Goal: Information Seeking & Learning: Check status

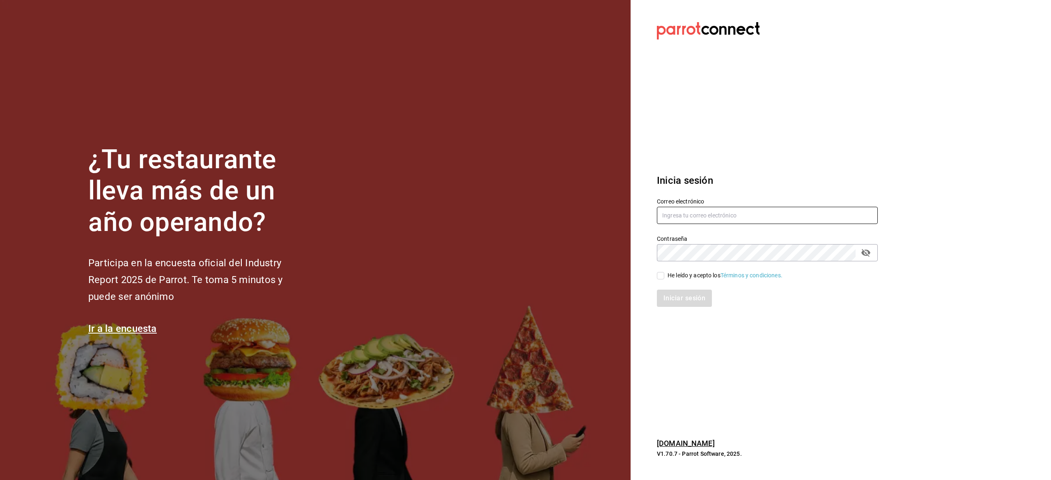
click at [729, 215] on input "text" at bounding box center [767, 215] width 221 height 17
type input "askatasuna.ktz@gmail.com"
click at [661, 274] on input "He leído y acepto los Términos y condiciones." at bounding box center [660, 275] width 7 height 7
checkbox input "true"
click at [676, 295] on button "Iniciar sesión" at bounding box center [685, 298] width 56 height 17
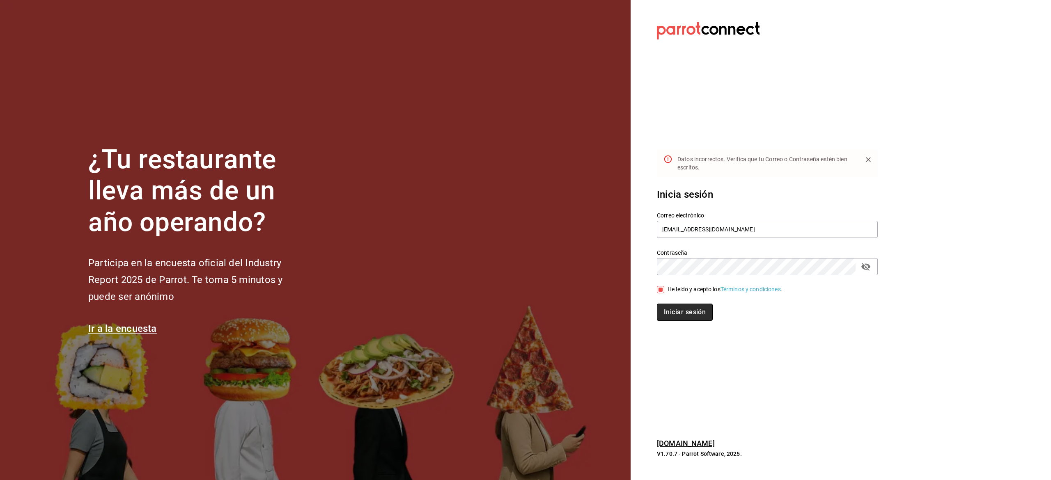
click at [664, 308] on button "Iniciar sesión" at bounding box center [685, 312] width 56 height 17
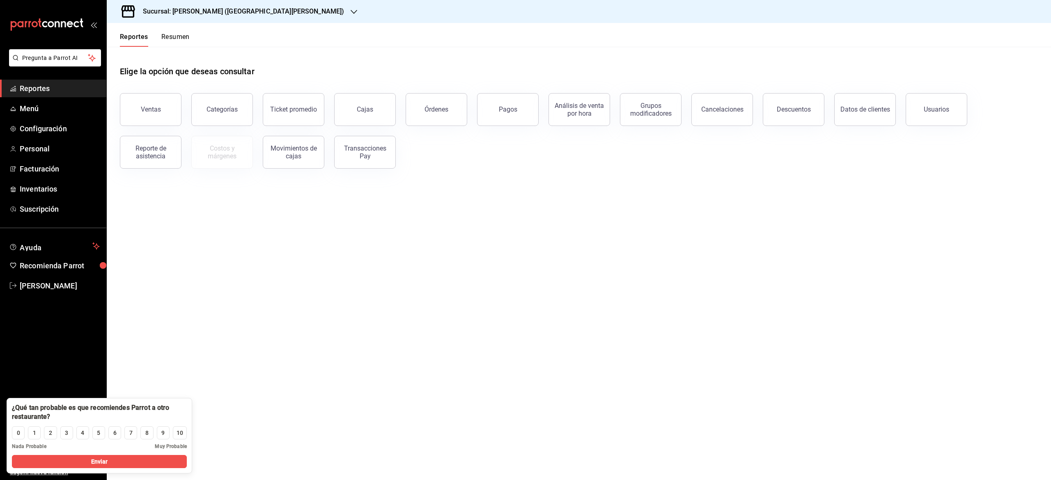
click at [37, 92] on span "Reportes" at bounding box center [60, 88] width 80 height 11
click at [172, 111] on button "Ventas" at bounding box center [151, 109] width 62 height 33
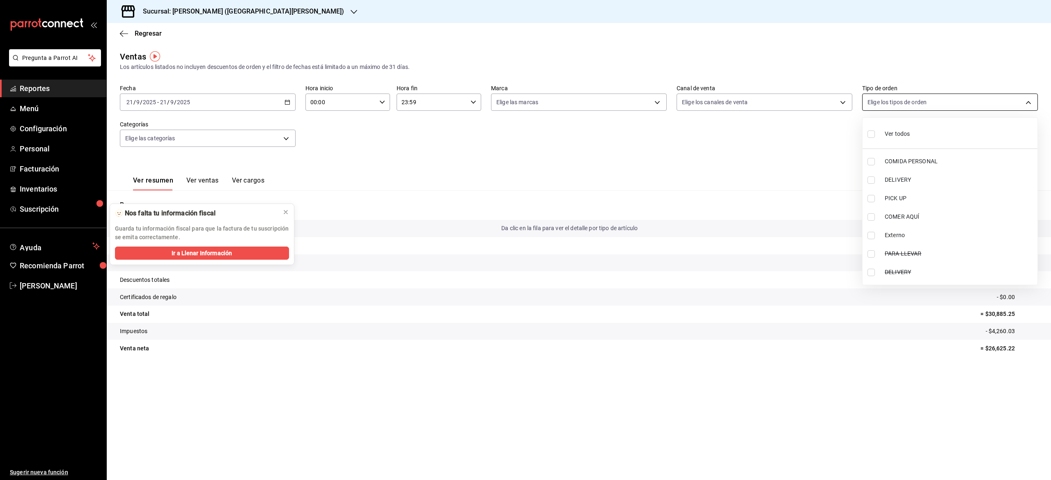
click at [870, 96] on body "Pregunta a Parrot AI Reportes Menú Configuración Personal Facturación Inventari…" at bounding box center [525, 240] width 1051 height 480
click at [818, 98] on div at bounding box center [525, 240] width 1051 height 480
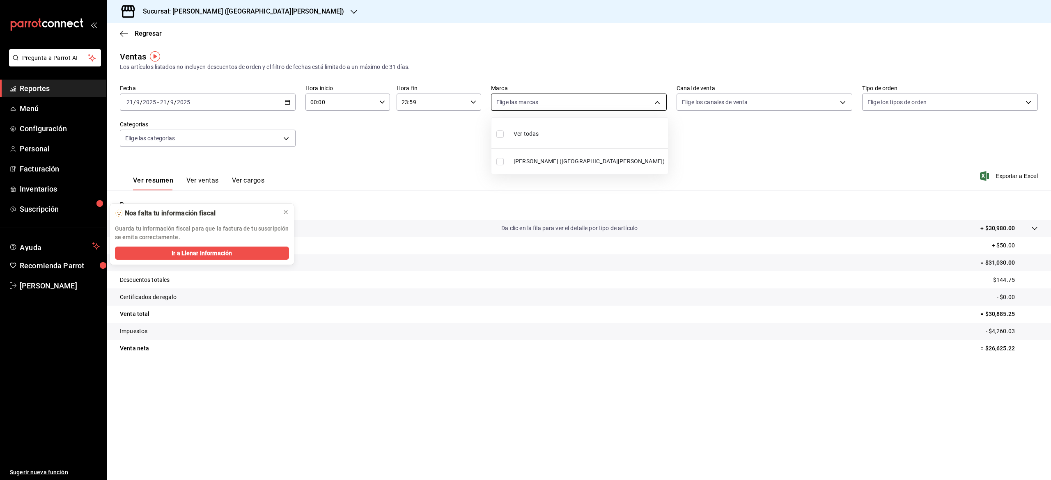
click at [644, 100] on body "Pregunta a Parrot AI Reportes Menú Configuración Personal Facturación Inventari…" at bounding box center [525, 240] width 1051 height 480
click at [273, 140] on div at bounding box center [525, 240] width 1051 height 480
click at [273, 140] on body "Pregunta a Parrot AI Reportes Menú Configuración Personal Facturación Inventari…" at bounding box center [525, 240] width 1051 height 480
click at [286, 216] on div at bounding box center [285, 212] width 7 height 8
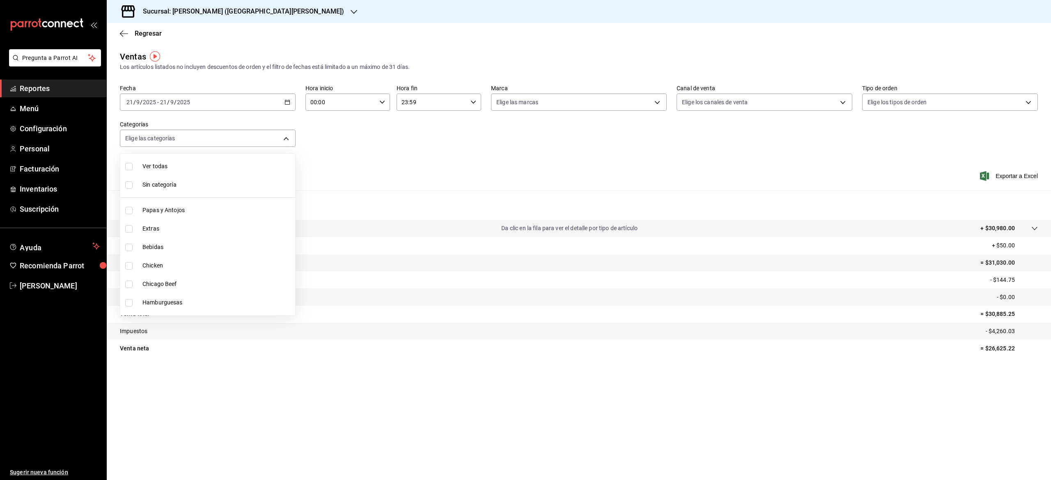
click at [132, 213] on input "checkbox" at bounding box center [128, 210] width 7 height 7
checkbox input "true"
type input "f9c691f0-1ae4-43fb-99e5-7bdb1da547de"
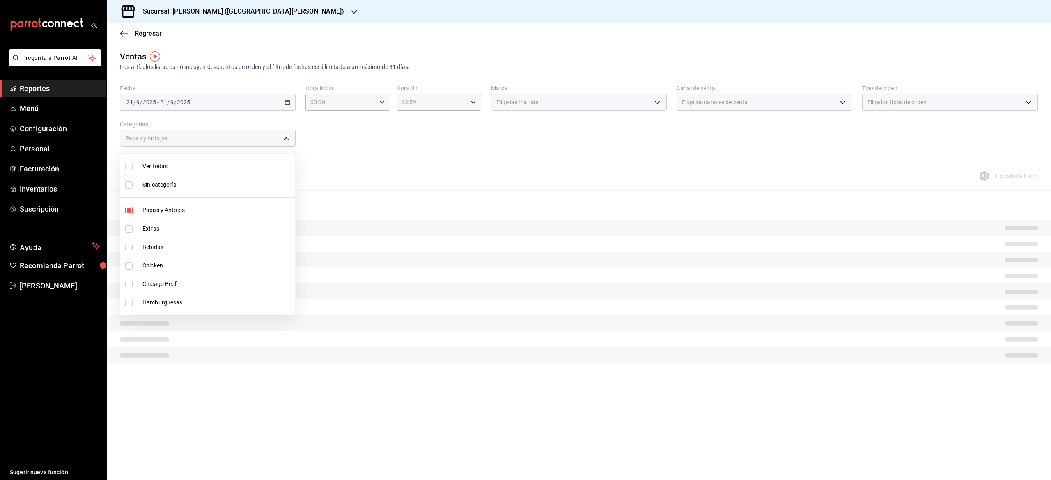
click at [339, 160] on div at bounding box center [525, 240] width 1051 height 480
click at [283, 98] on div "[DATE] [DATE] - [DATE] [DATE]" at bounding box center [208, 102] width 176 height 17
click at [290, 101] on div "[DATE] [DATE] - [DATE] [DATE]" at bounding box center [208, 102] width 176 height 17
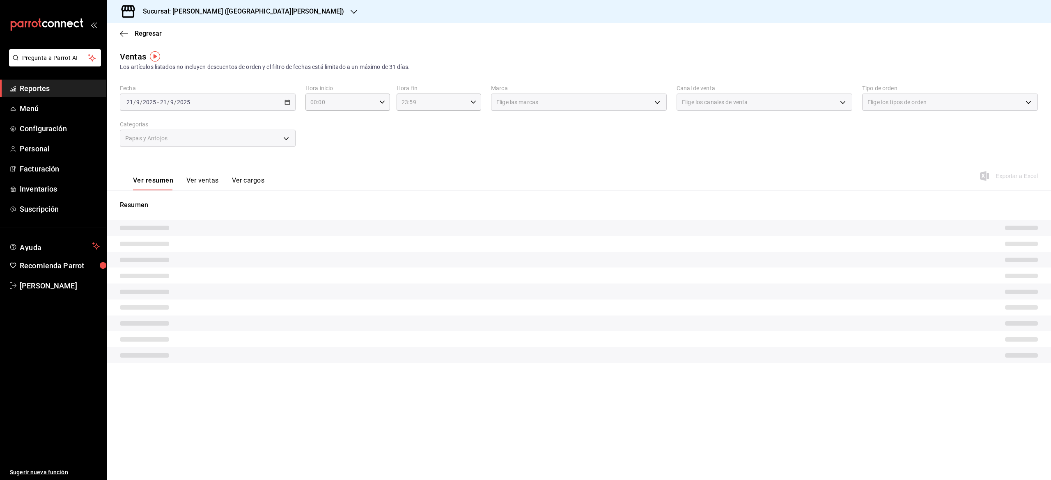
click at [263, 100] on div "[DATE] [DATE] - [DATE] [DATE]" at bounding box center [208, 102] width 176 height 17
click at [291, 100] on div "[DATE] [DATE] - [DATE] [DATE]" at bounding box center [208, 102] width 176 height 17
click at [225, 103] on div "[DATE] [DATE] - [DATE] [DATE]" at bounding box center [208, 102] width 176 height 17
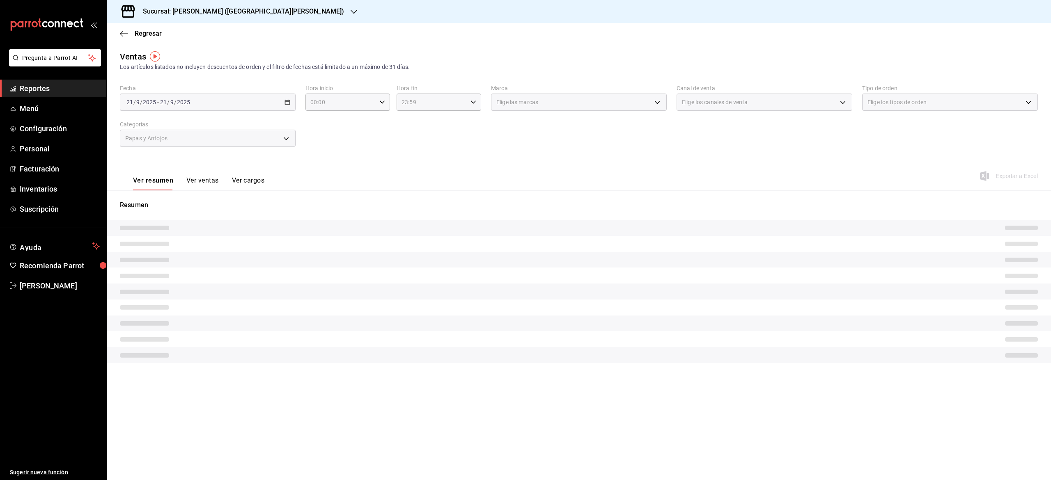
click at [225, 103] on div "[DATE] [DATE] - [DATE] [DATE]" at bounding box center [208, 102] width 176 height 17
click at [248, 100] on div "[DATE] [DATE] - [DATE] [DATE]" at bounding box center [208, 102] width 176 height 17
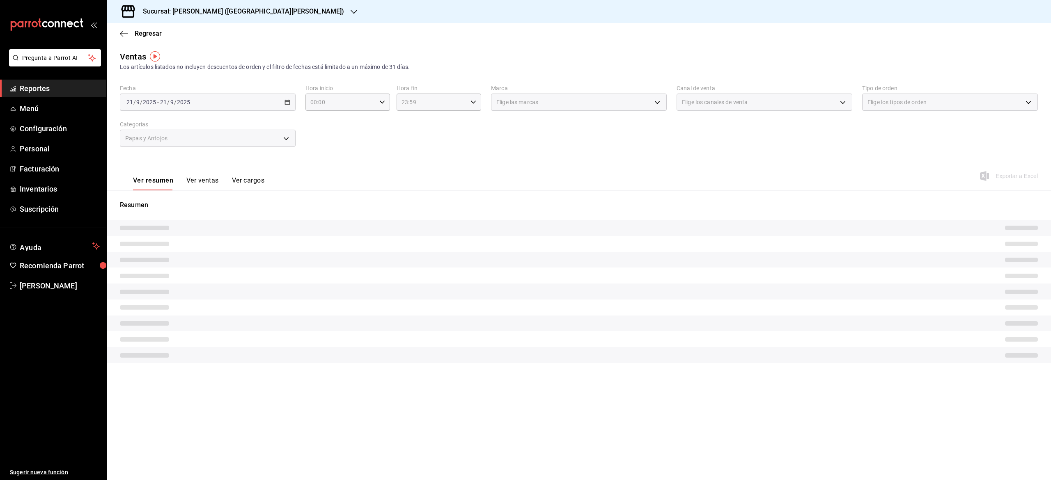
click at [292, 105] on div "[DATE] [DATE] - [DATE] [DATE]" at bounding box center [208, 102] width 176 height 17
click at [191, 96] on div "[DATE] [DATE] - [DATE] [DATE]" at bounding box center [208, 102] width 176 height 17
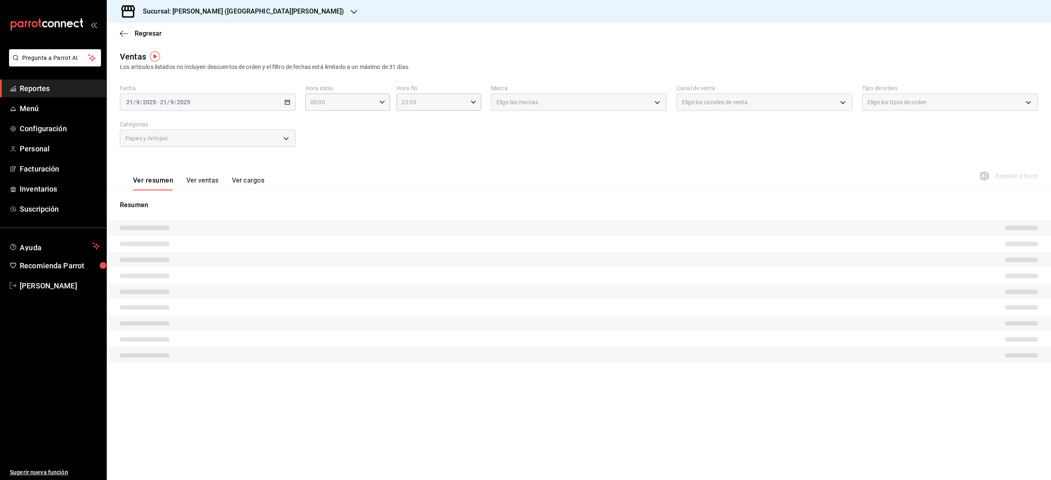
click at [229, 109] on div "[DATE] [DATE] - [DATE] [DATE]" at bounding box center [208, 102] width 176 height 17
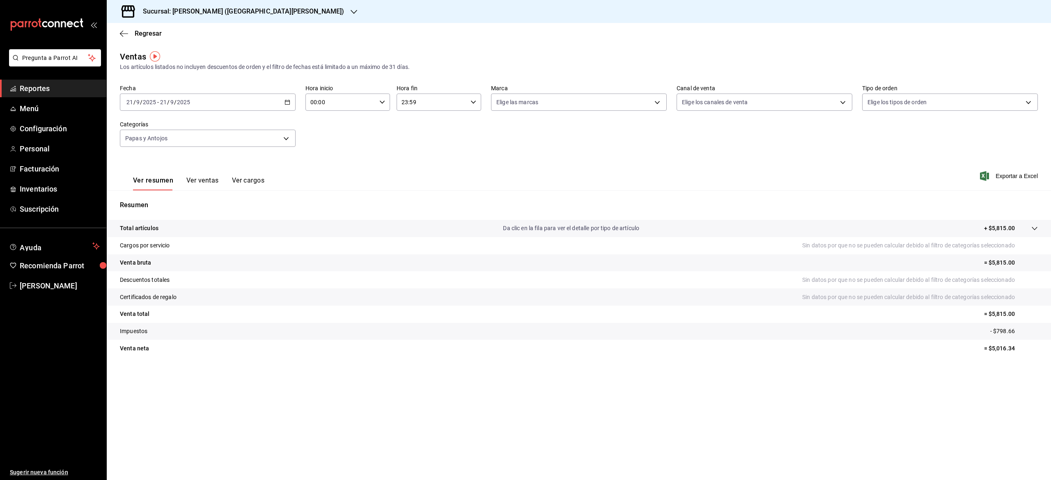
click at [287, 100] on icon "button" at bounding box center [287, 102] width 6 height 6
click at [145, 149] on span "Ayer" at bounding box center [159, 145] width 64 height 9
click at [197, 180] on button "Ver ventas" at bounding box center [202, 183] width 32 height 14
